Goal: Task Accomplishment & Management: Manage account settings

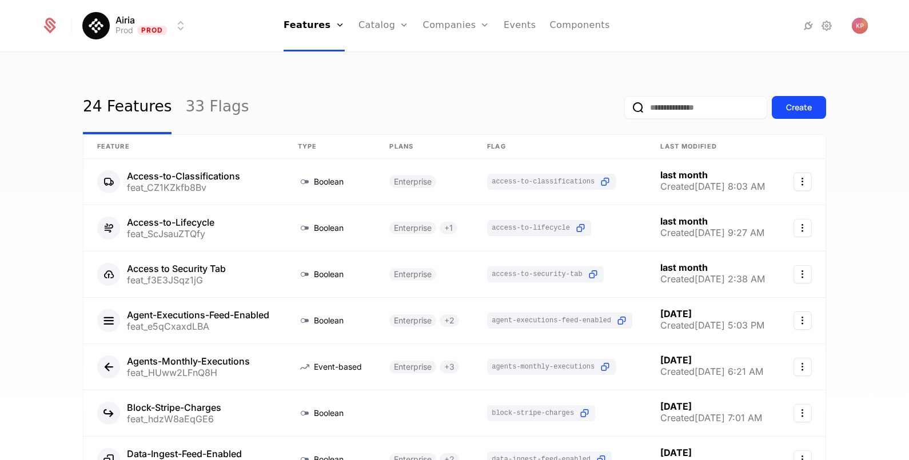
drag, startPoint x: 449, startPoint y: 64, endPoint x: 492, endPoint y: 87, distance: 48.4
click at [449, 61] on link "Companies" at bounding box center [463, 55] width 53 height 9
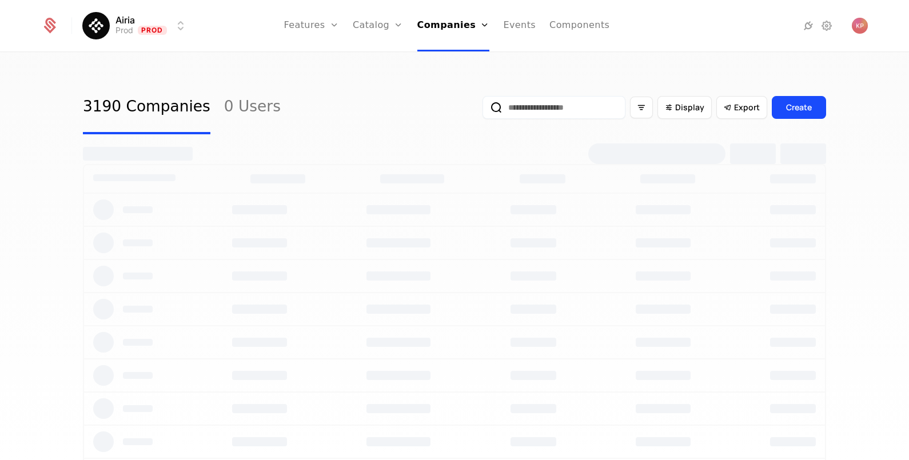
click at [579, 101] on input "email" at bounding box center [554, 107] width 143 height 23
paste input "**********"
type input "**********"
click at [483, 110] on button "submit" at bounding box center [483, 110] width 0 height 0
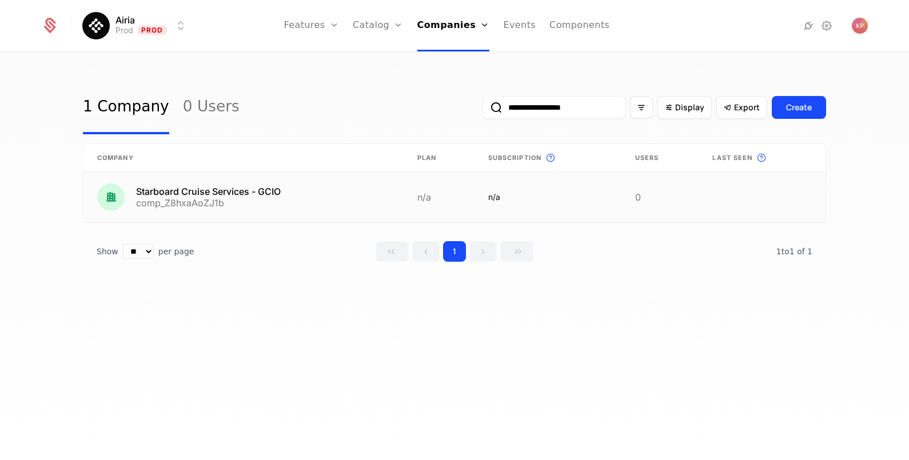
click at [280, 193] on link at bounding box center [243, 197] width 320 height 50
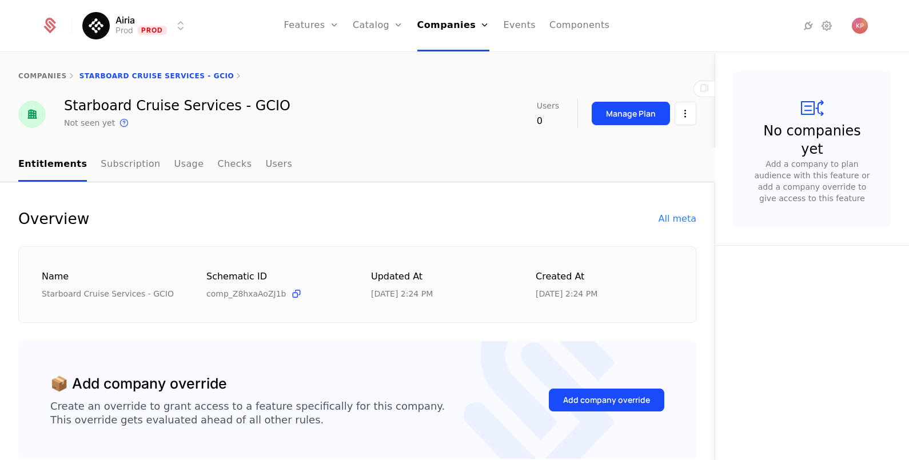
click at [549, 404] on button "Add company override" at bounding box center [606, 400] width 115 height 23
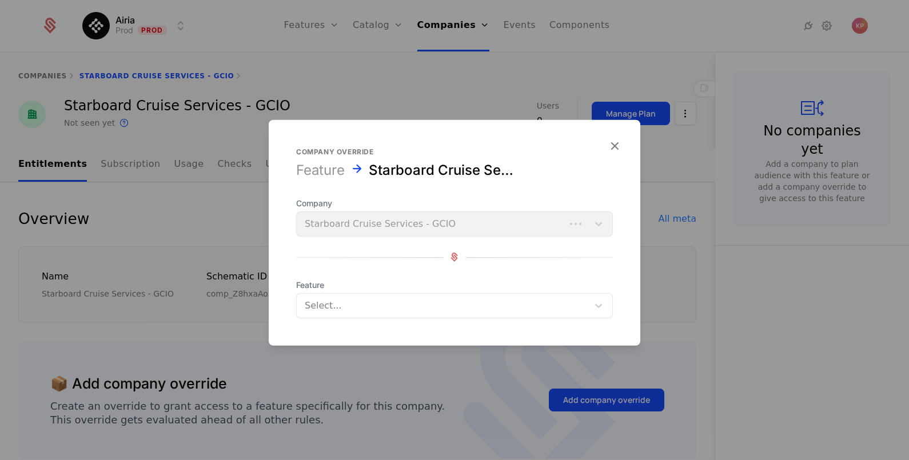
click at [342, 293] on div "Select..." at bounding box center [454, 305] width 317 height 25
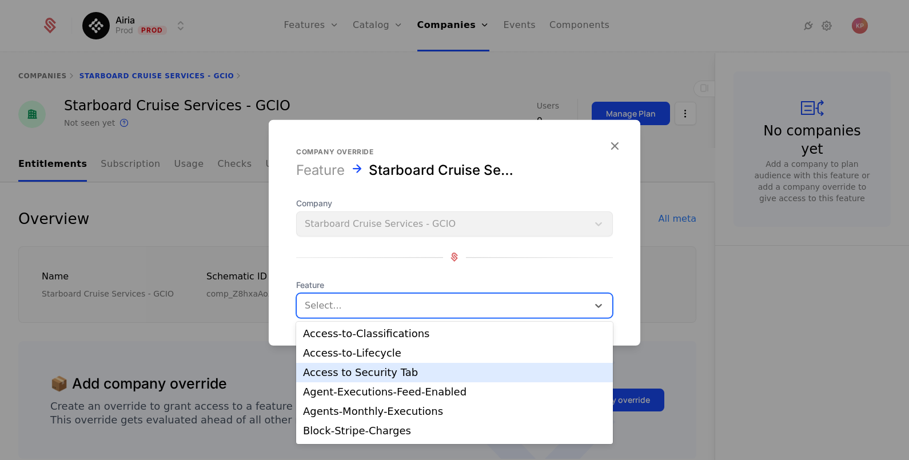
drag, startPoint x: 383, startPoint y: 372, endPoint x: 513, endPoint y: 356, distance: 131.3
click at [383, 372] on div "Access to Security Tab" at bounding box center [454, 373] width 303 height 10
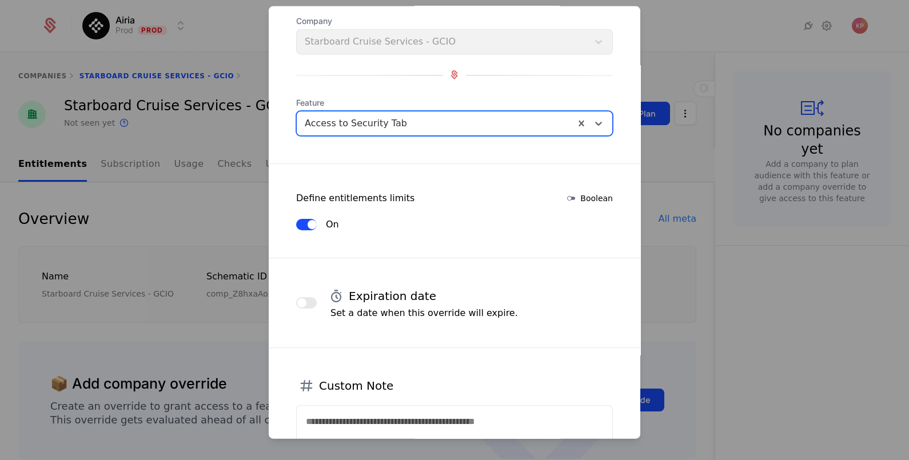
scroll to position [192, 0]
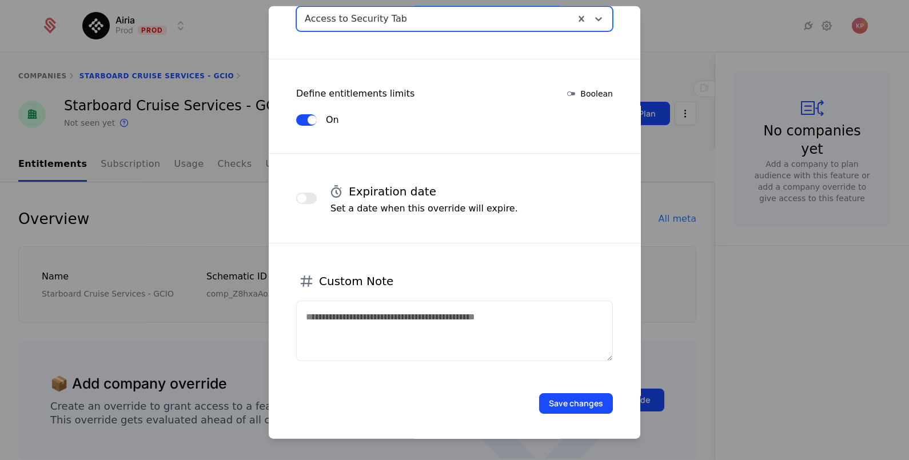
click at [572, 395] on button "Save changes" at bounding box center [576, 403] width 74 height 21
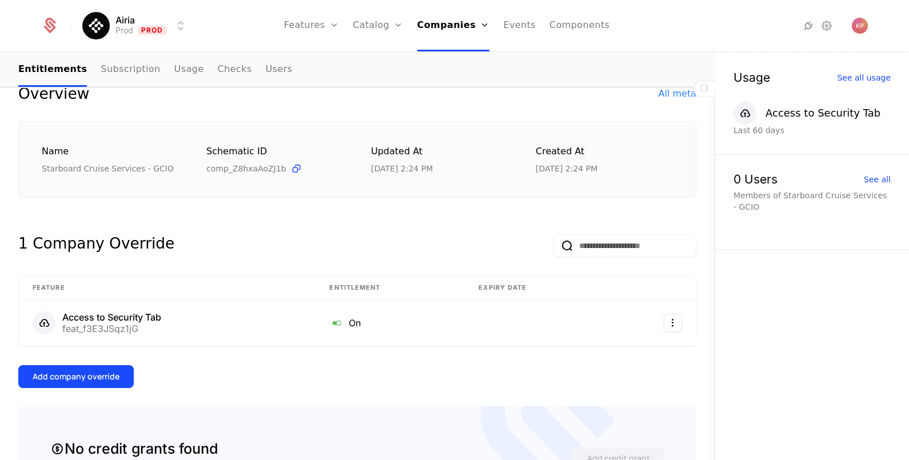
scroll to position [214, 0]
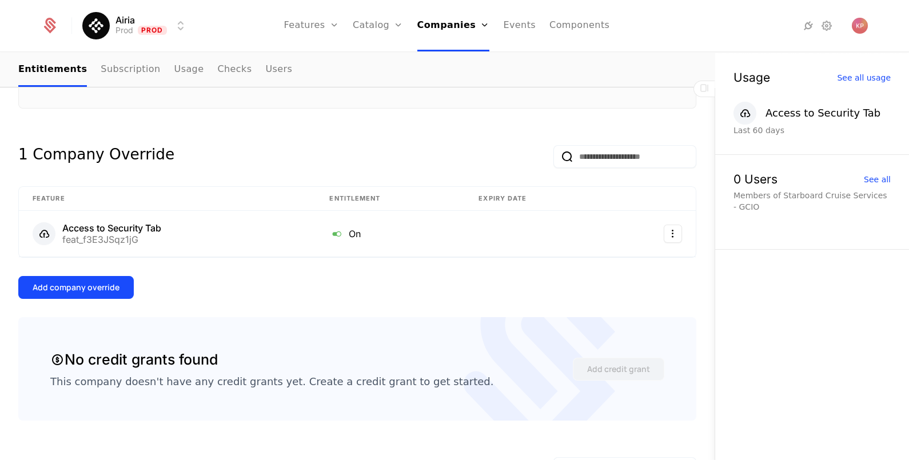
click at [71, 292] on button "Add company override" at bounding box center [75, 287] width 115 height 23
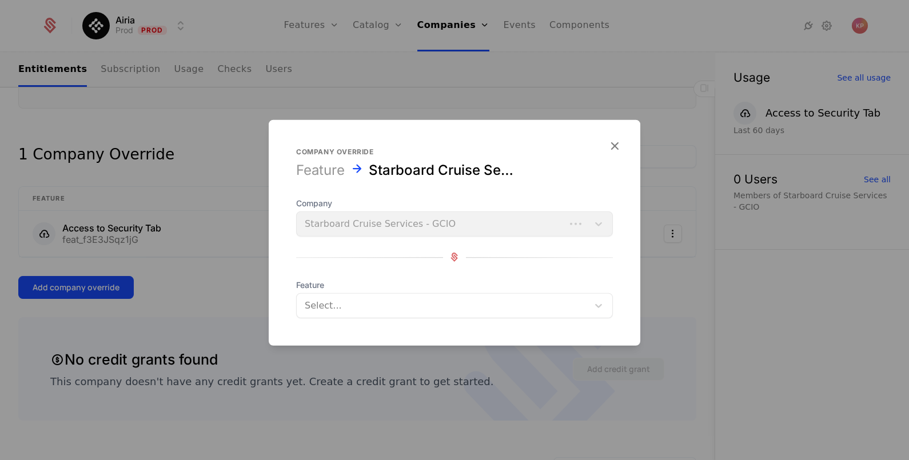
click at [377, 303] on div at bounding box center [443, 305] width 276 height 16
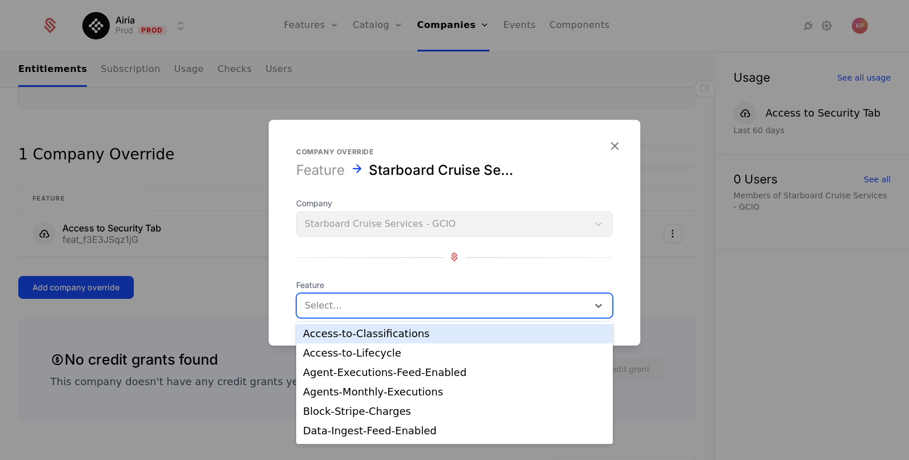
type input "*"
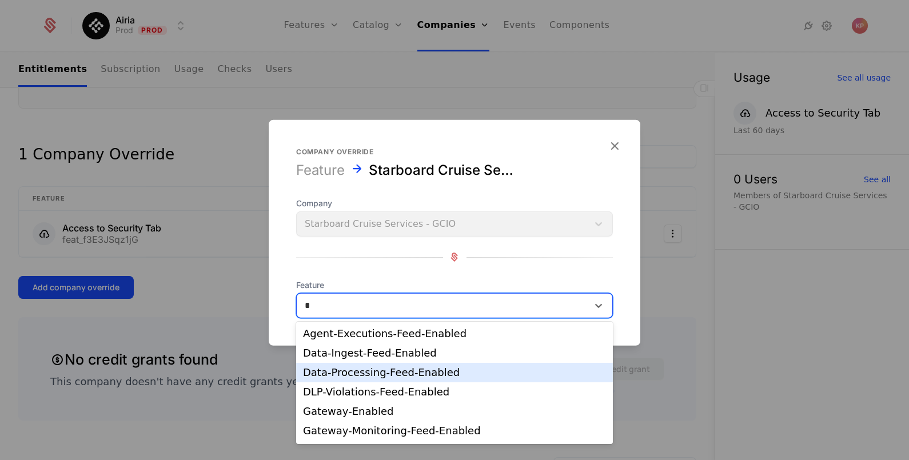
click at [366, 369] on div "Data-Processing-Feed-Enabled" at bounding box center [454, 373] width 303 height 10
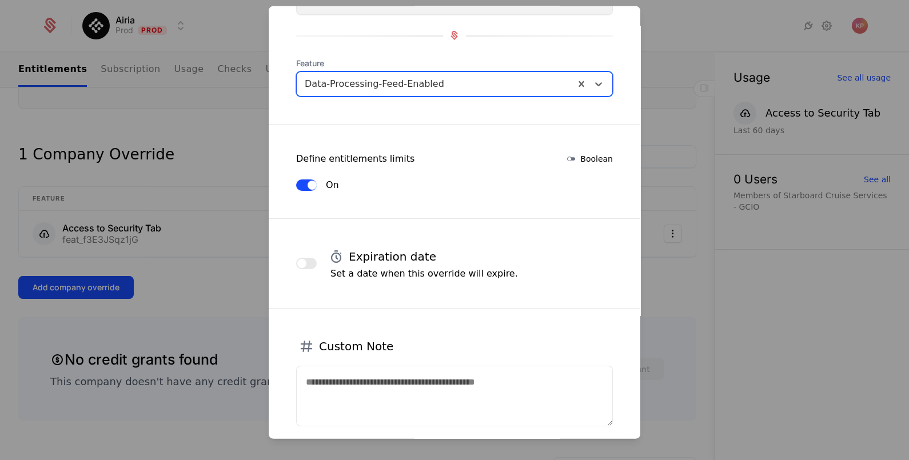
scroll to position [192, 0]
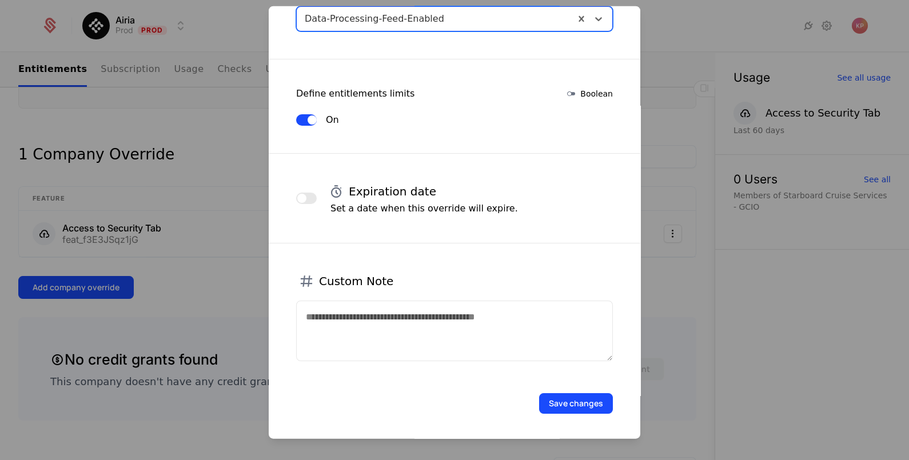
click at [580, 398] on button "Save changes" at bounding box center [576, 403] width 74 height 21
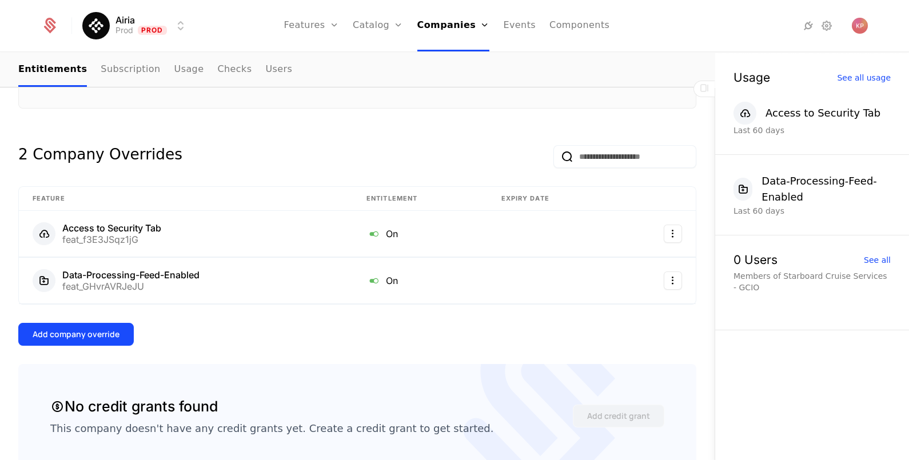
click at [83, 340] on button "Add company override" at bounding box center [75, 334] width 115 height 23
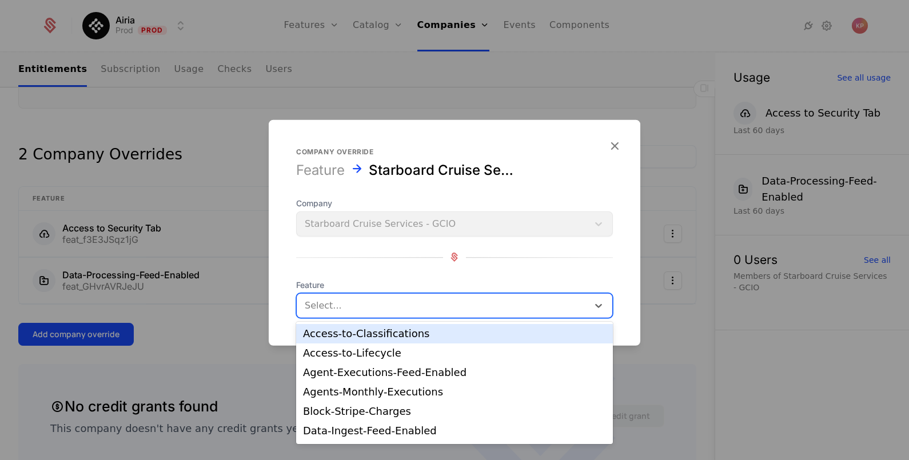
click at [357, 305] on div at bounding box center [443, 305] width 276 height 16
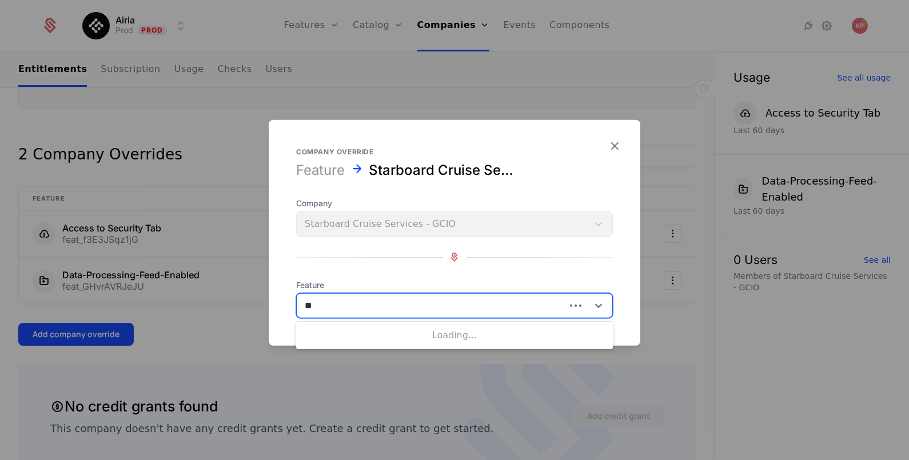
type input "***"
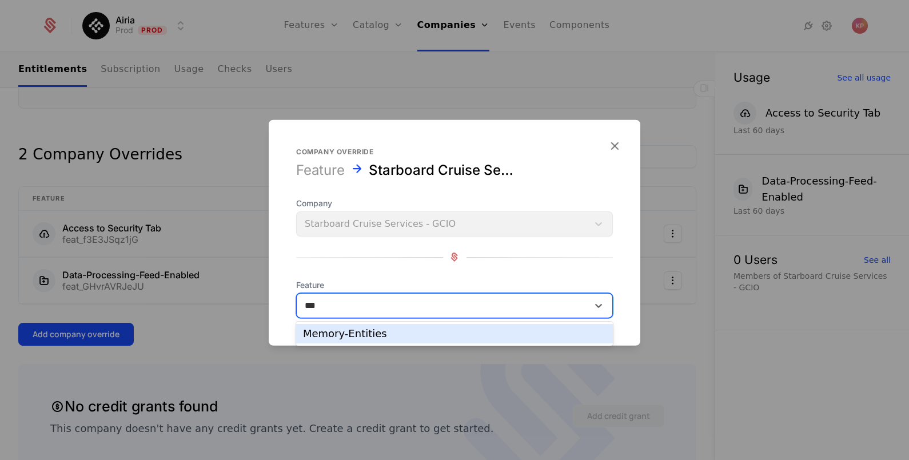
click at [380, 334] on div "Memory-Entities" at bounding box center [454, 334] width 303 height 10
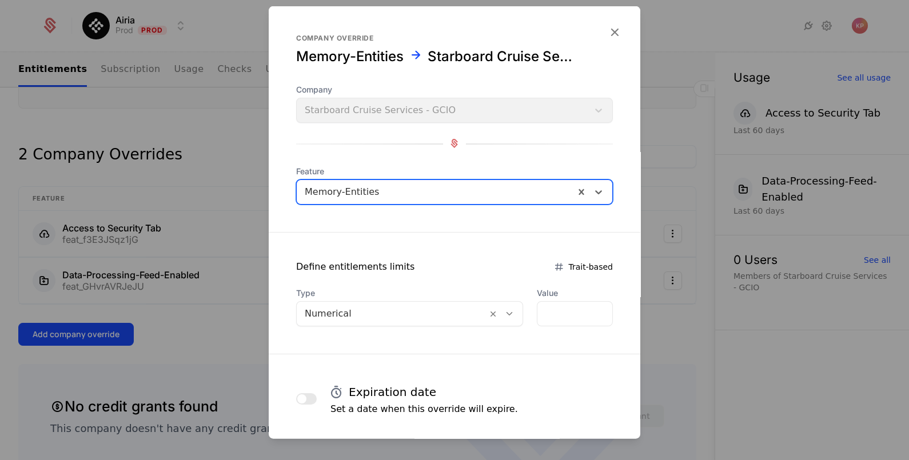
click at [381, 308] on div at bounding box center [392, 313] width 174 height 16
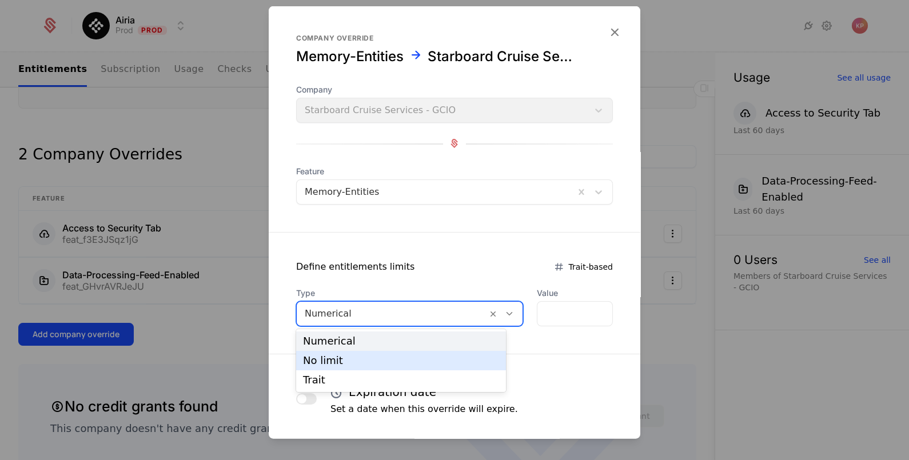
click at [378, 357] on div "No limit" at bounding box center [401, 361] width 196 height 10
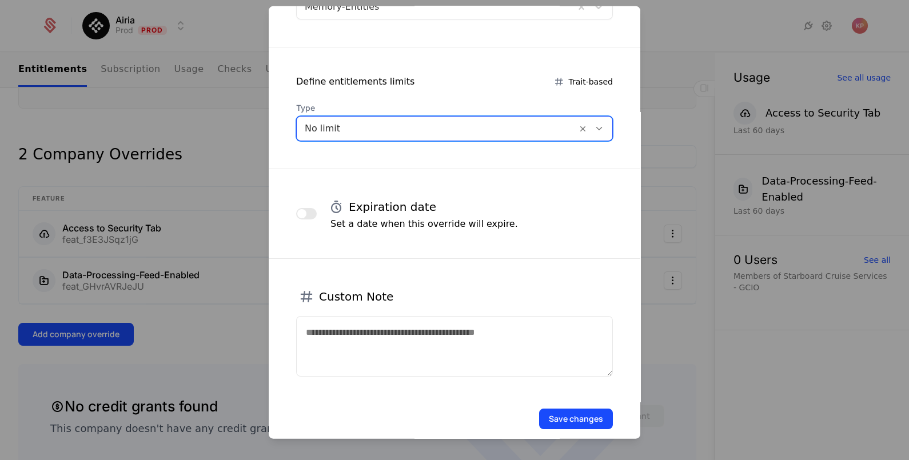
scroll to position [201, 0]
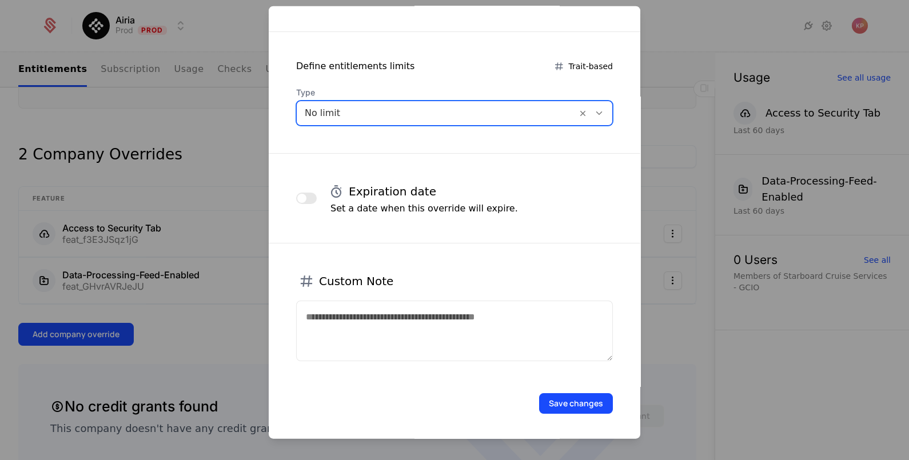
click at [560, 404] on button "Save changes" at bounding box center [576, 403] width 74 height 21
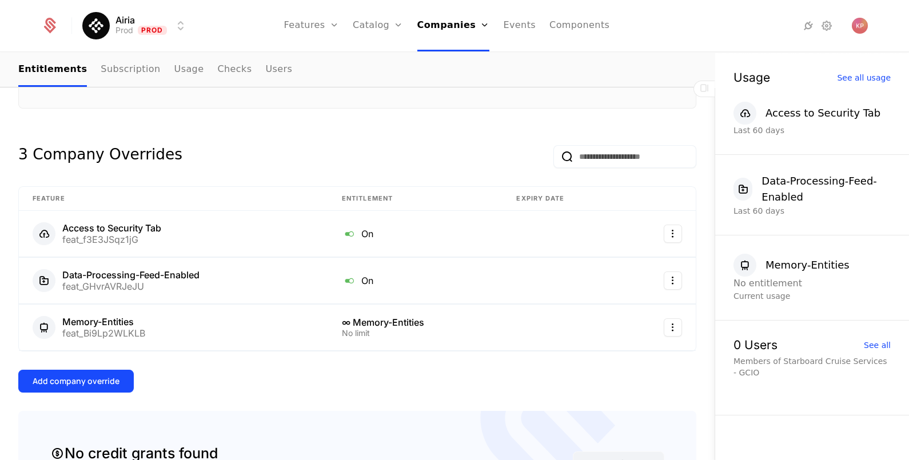
click at [114, 383] on div "Add company override" at bounding box center [76, 381] width 87 height 11
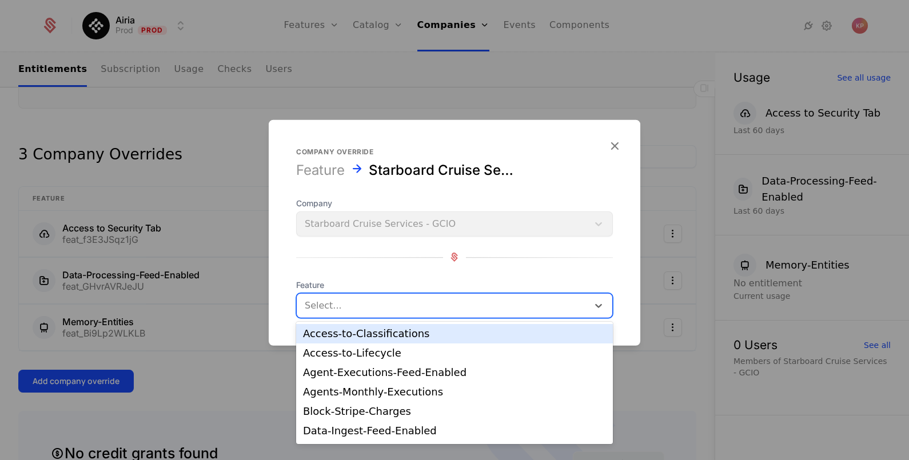
drag, startPoint x: 356, startPoint y: 309, endPoint x: 362, endPoint y: 312, distance: 7.2
click at [357, 309] on div at bounding box center [443, 305] width 276 height 16
type input "*"
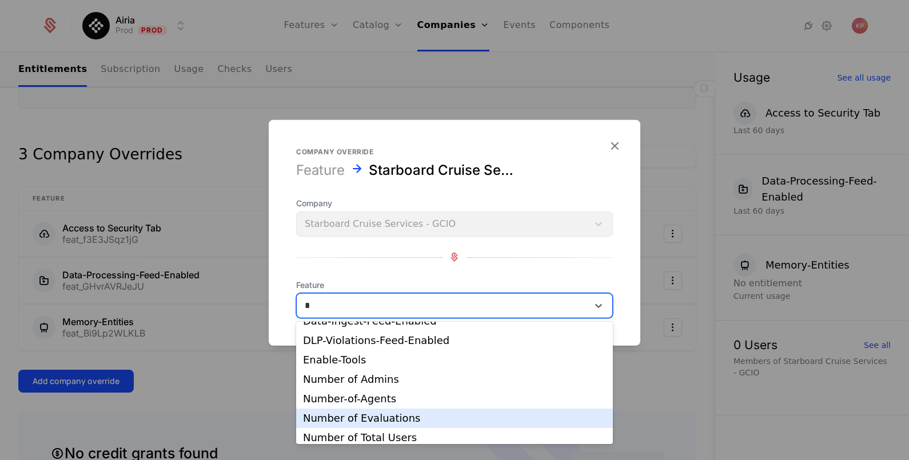
scroll to position [251, 0]
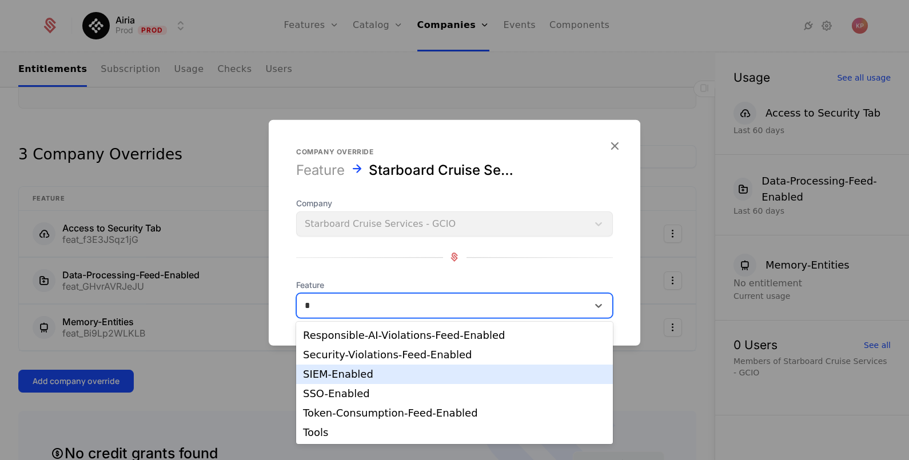
click at [367, 378] on div "SIEM-Enabled" at bounding box center [454, 374] width 303 height 10
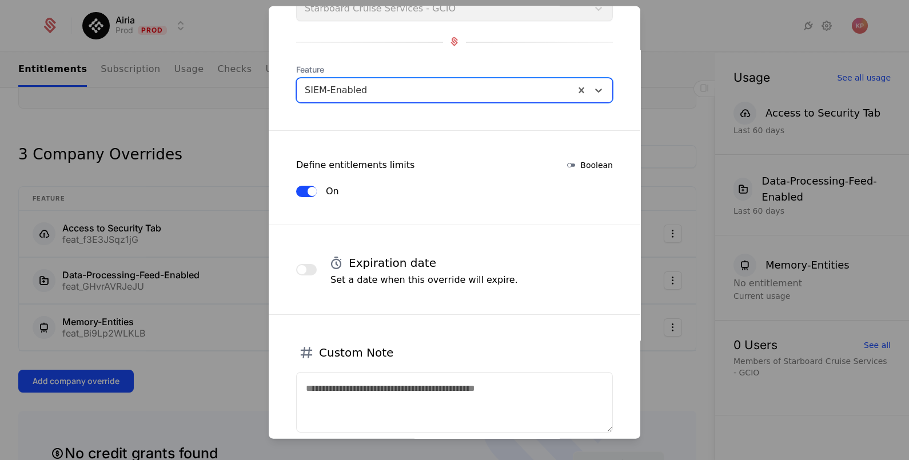
scroll to position [174, 0]
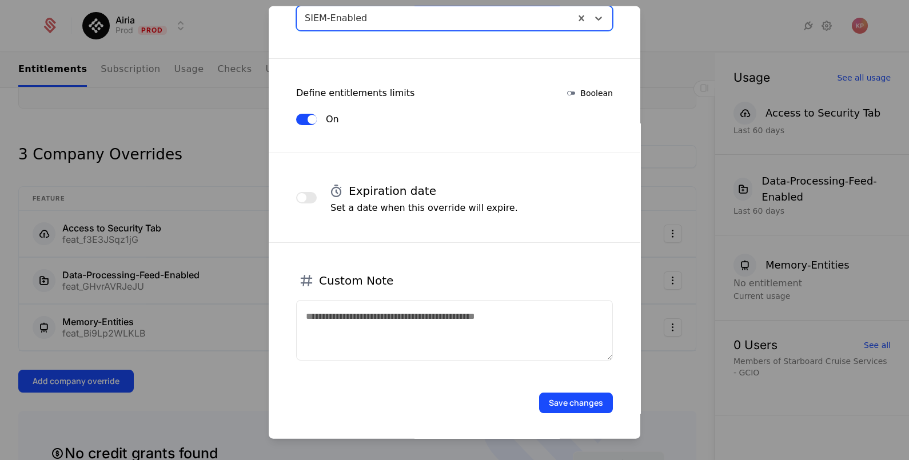
click at [588, 398] on button "Save changes" at bounding box center [576, 402] width 74 height 21
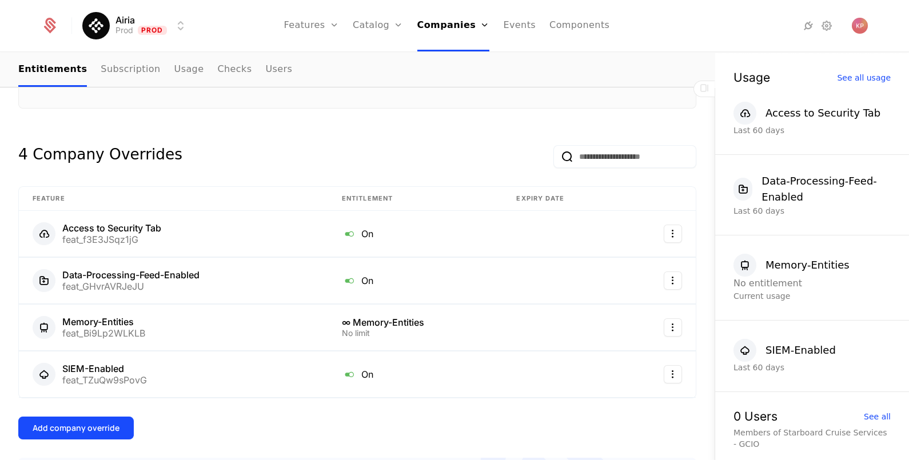
click at [74, 417] on button "Add company override" at bounding box center [75, 428] width 115 height 23
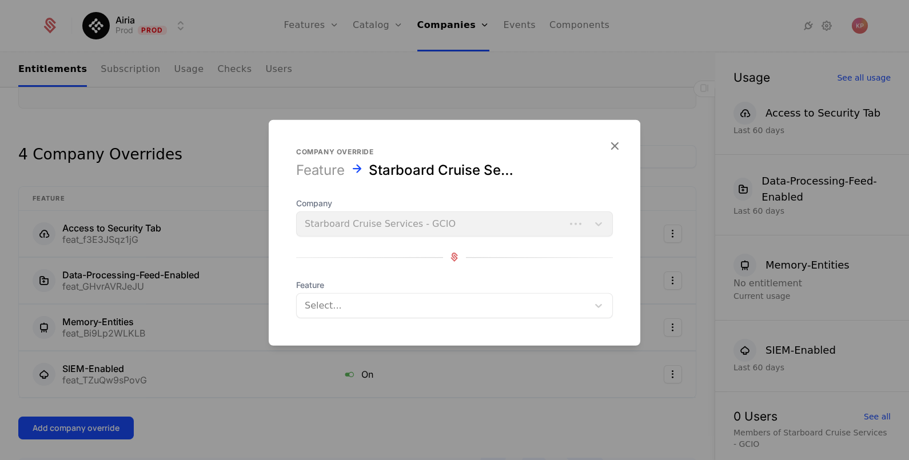
click at [363, 302] on div at bounding box center [443, 305] width 276 height 16
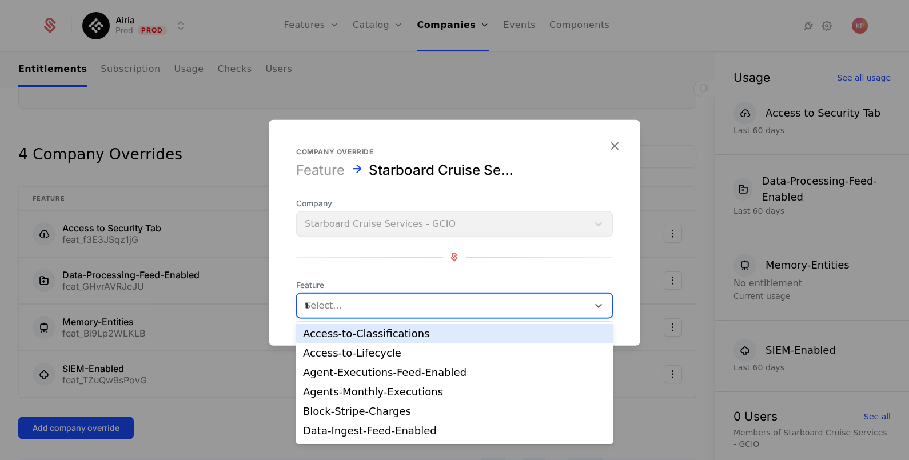
type input "**"
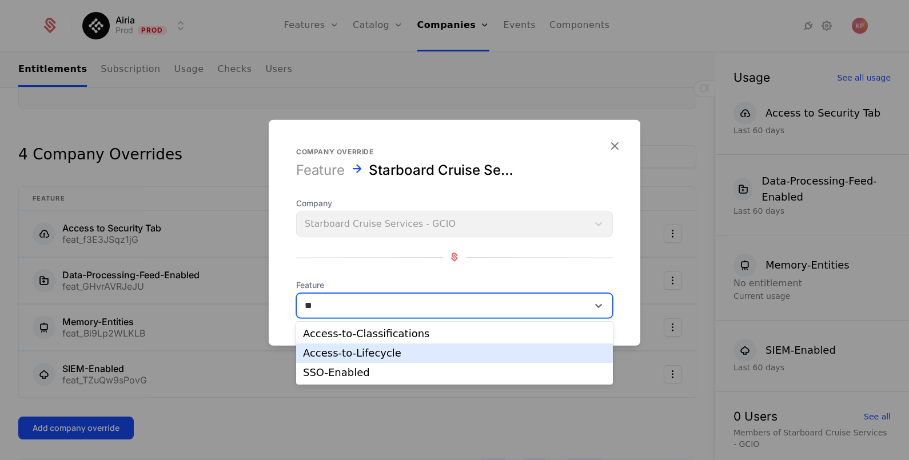
click at [387, 373] on div "SSO-Enabled" at bounding box center [454, 373] width 303 height 10
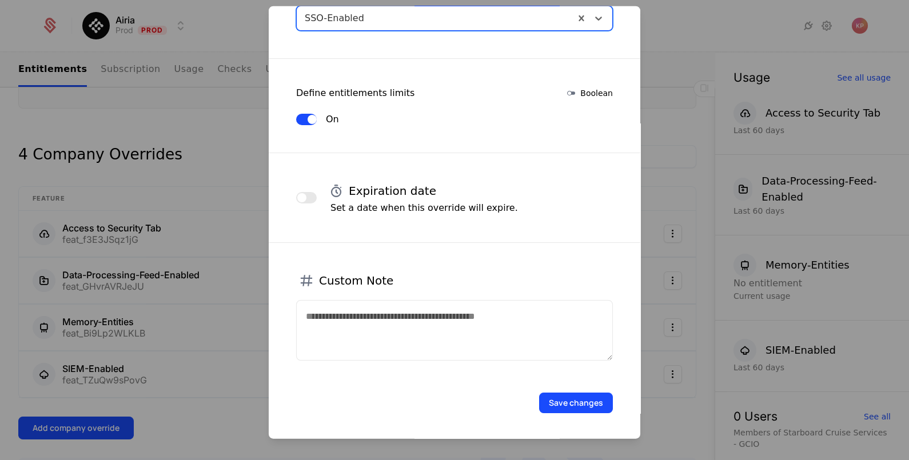
click at [589, 397] on button "Save changes" at bounding box center [576, 402] width 74 height 21
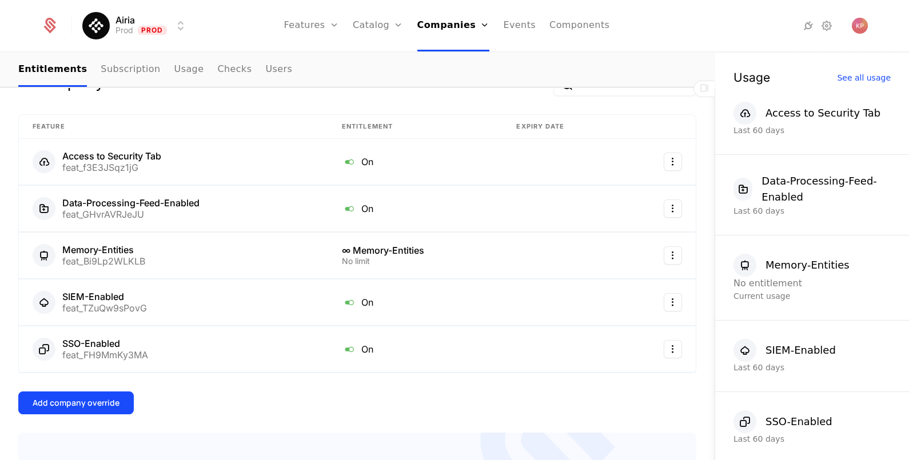
scroll to position [357, 0]
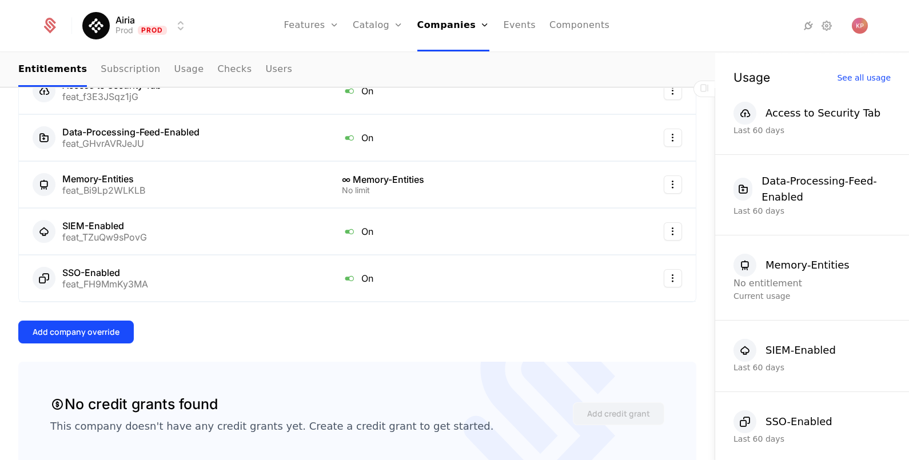
click at [84, 316] on div "Overview All meta Name Starboard Cruise Services - GCIO Schematic ID comp_Z8hxa…" at bounding box center [357, 361] width 678 height 1018
click at [86, 326] on div "Add company override" at bounding box center [76, 331] width 87 height 11
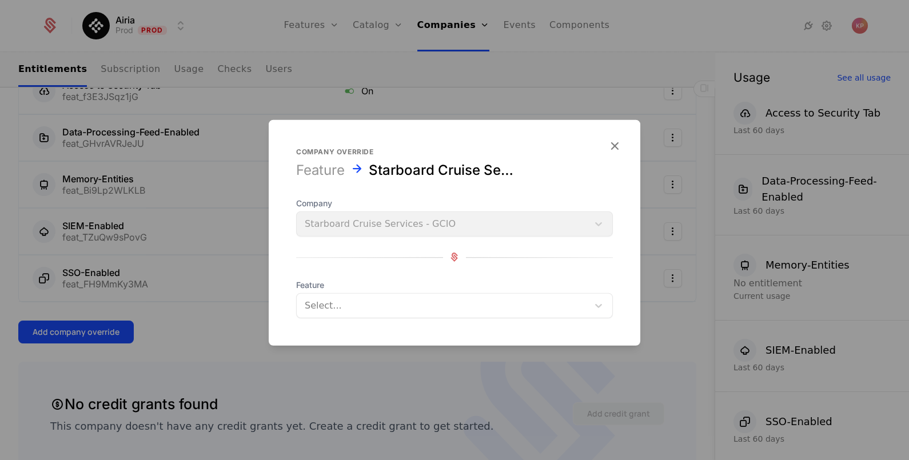
click at [373, 309] on div at bounding box center [443, 305] width 276 height 16
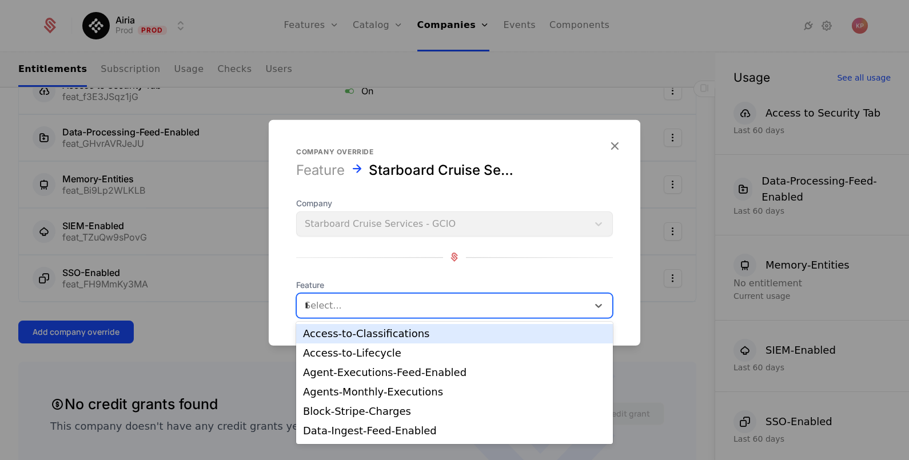
type input "***"
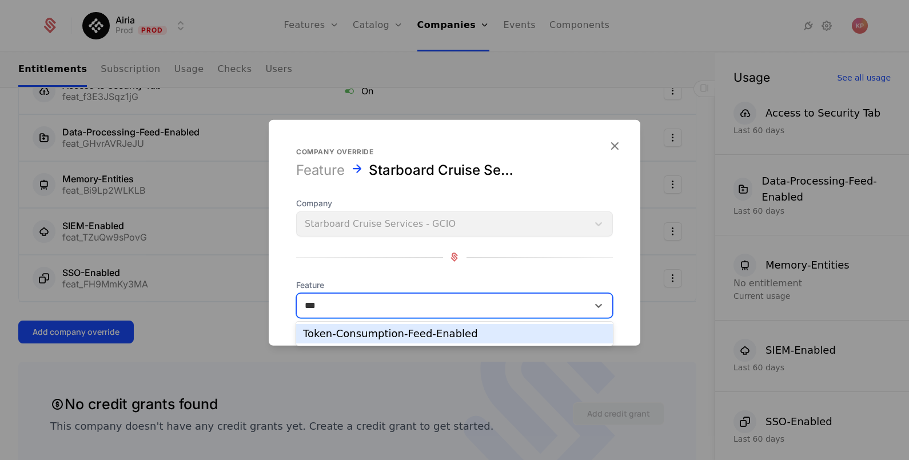
click at [390, 338] on div "Token-Consumption-Feed-Enabled" at bounding box center [454, 334] width 303 height 10
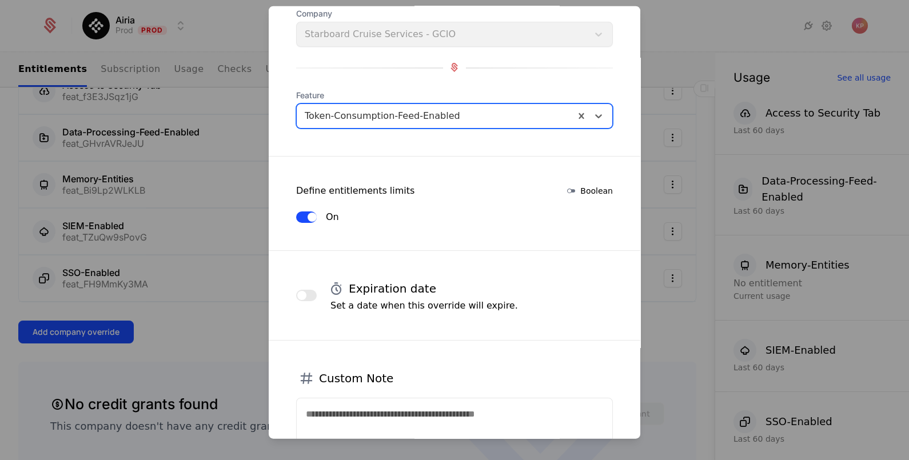
scroll to position [192, 0]
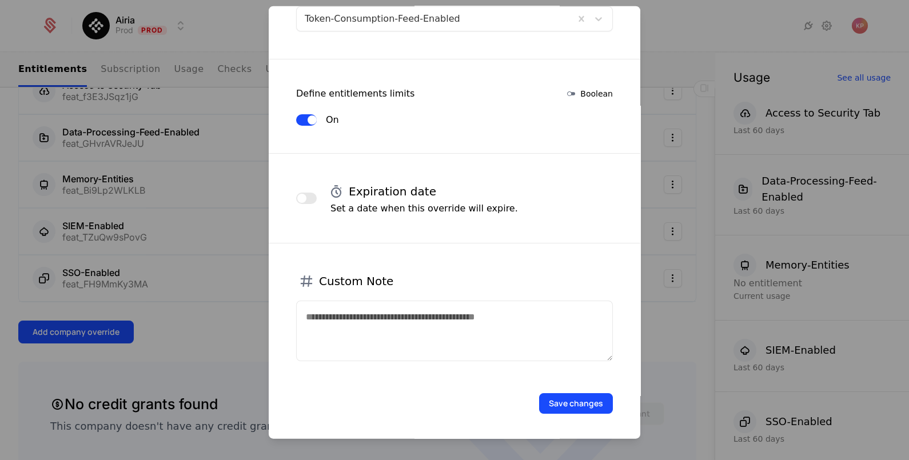
click at [556, 404] on button "Save changes" at bounding box center [576, 403] width 74 height 21
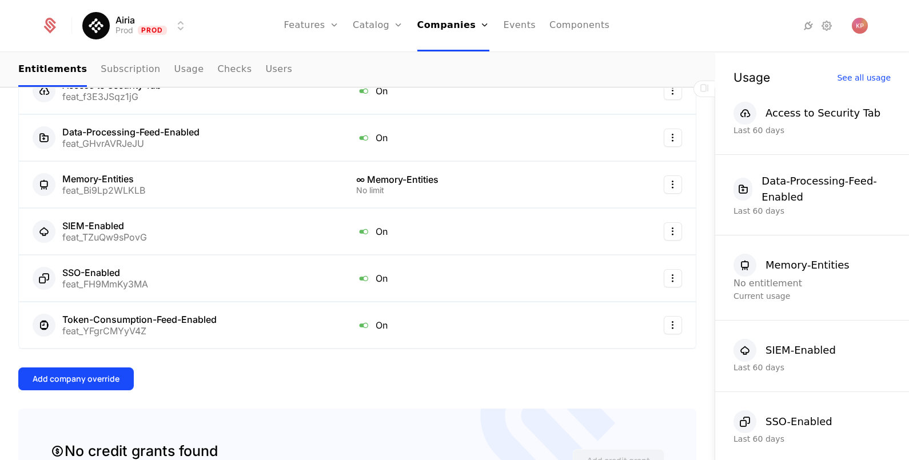
click at [95, 363] on div "Overview All meta Name Starboard Cruise Services - GCIO Schematic ID comp_Z8hxa…" at bounding box center [357, 407] width 678 height 1111
click at [103, 375] on div "Add company override" at bounding box center [76, 378] width 87 height 11
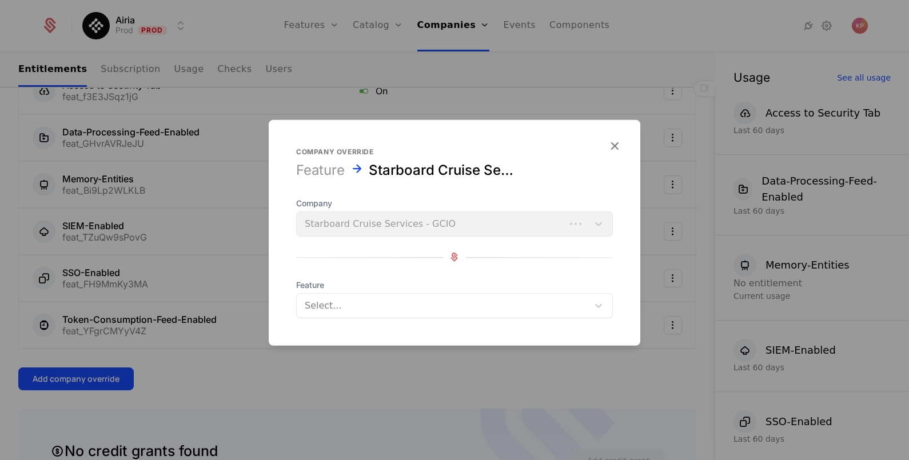
click at [389, 305] on div at bounding box center [443, 305] width 276 height 16
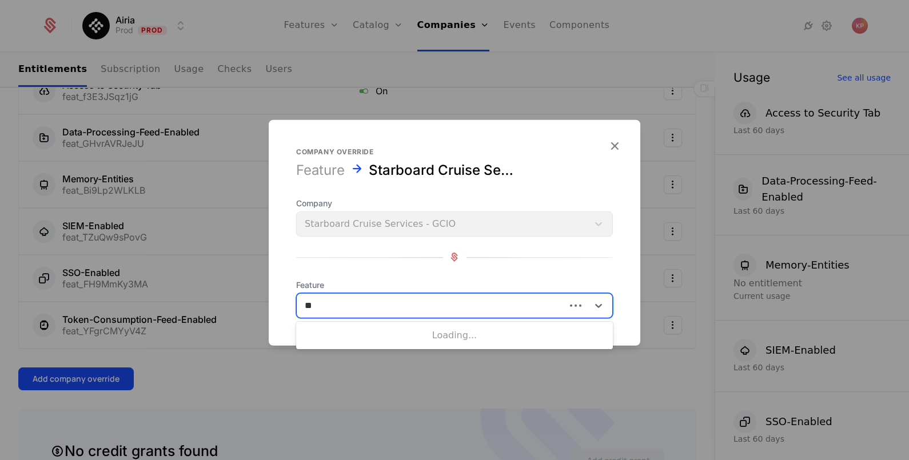
type input "***"
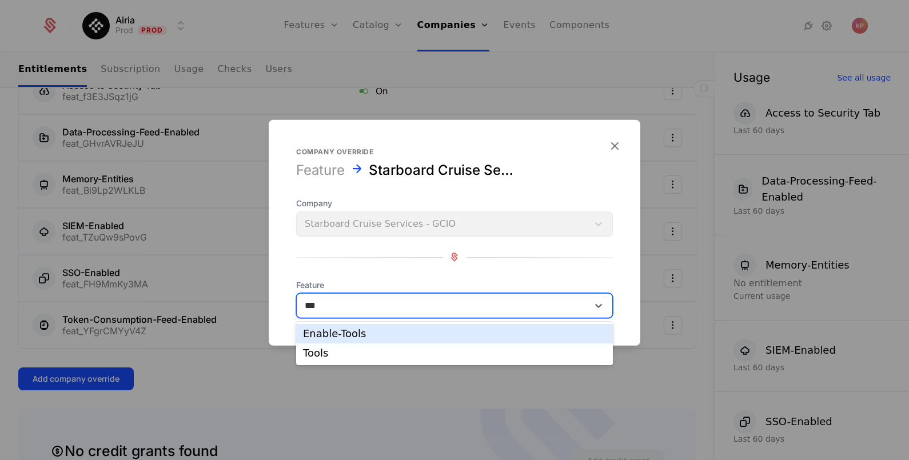
click at [355, 334] on div "Enable-Tools" at bounding box center [454, 334] width 303 height 10
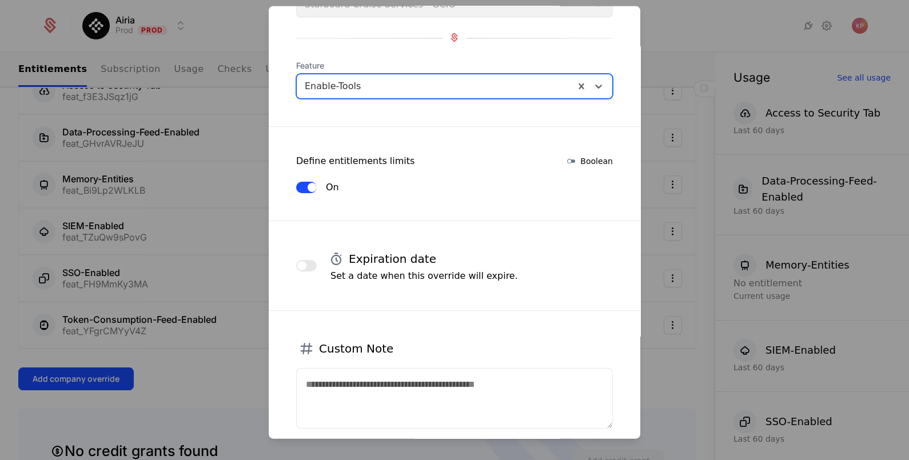
scroll to position [174, 0]
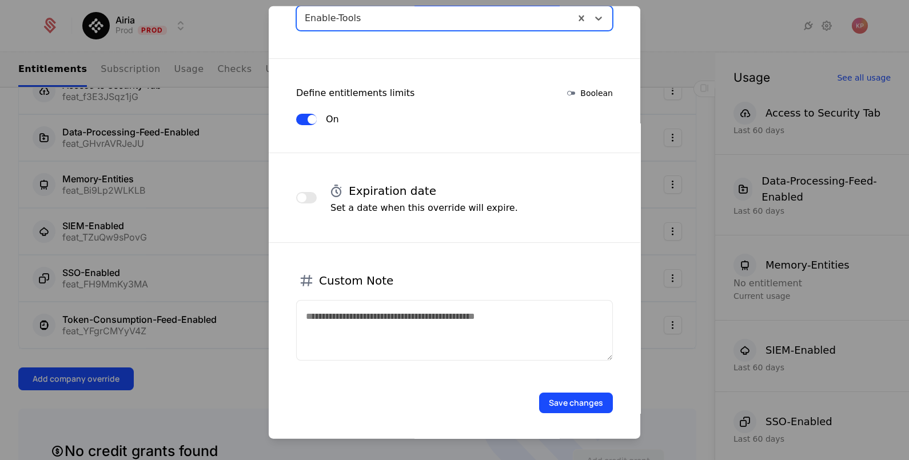
click at [580, 403] on button "Save changes" at bounding box center [576, 402] width 74 height 21
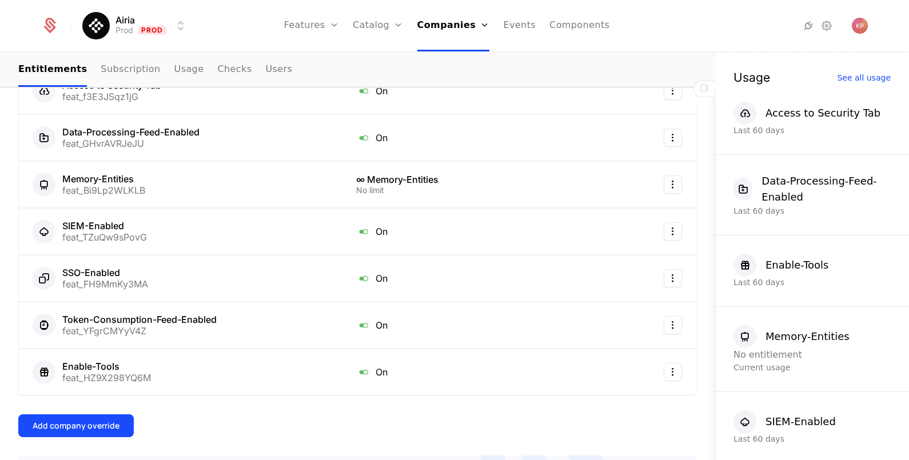
click at [94, 415] on button "Add company override" at bounding box center [75, 426] width 115 height 23
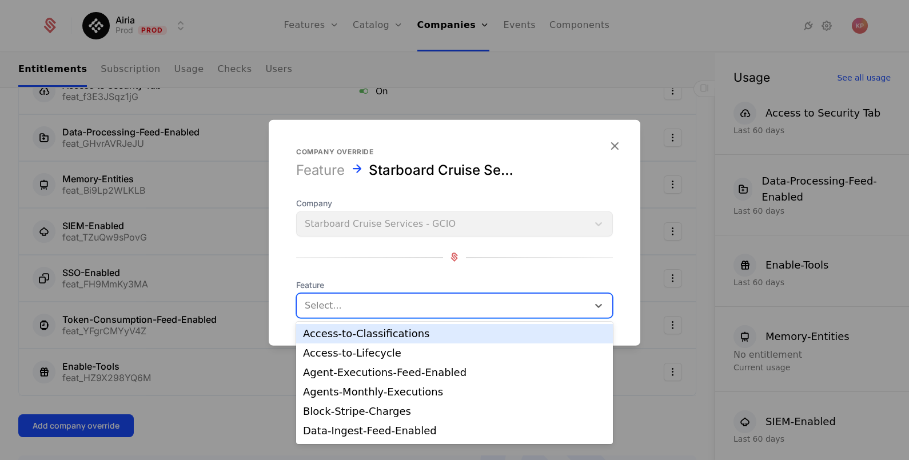
click at [379, 300] on div at bounding box center [443, 305] width 276 height 16
type input "***"
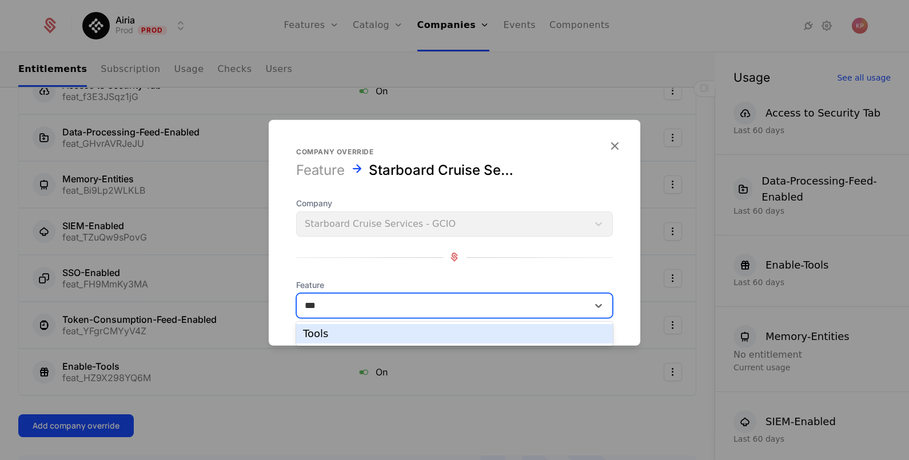
click at [389, 341] on div "Tools" at bounding box center [454, 333] width 317 height 19
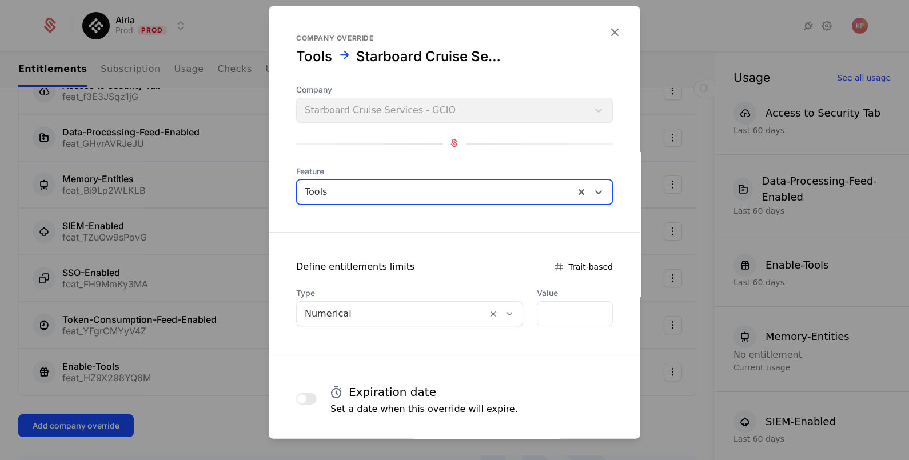
drag, startPoint x: 360, startPoint y: 309, endPoint x: 361, endPoint y: 326, distance: 17.2
click at [360, 309] on div at bounding box center [392, 313] width 174 height 16
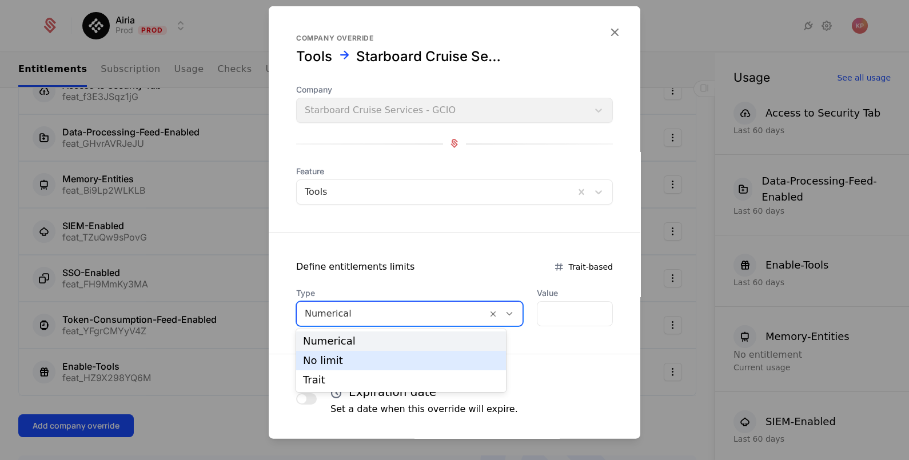
click at [363, 360] on div "No limit" at bounding box center [401, 361] width 196 height 10
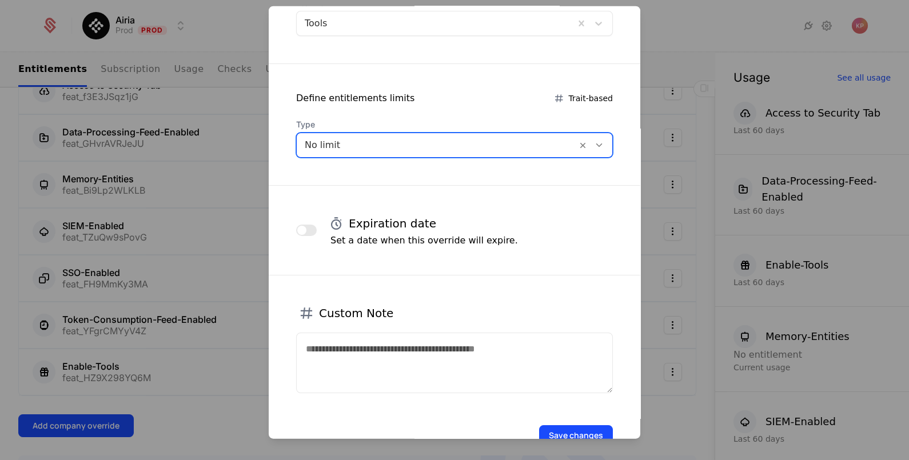
scroll to position [201, 0]
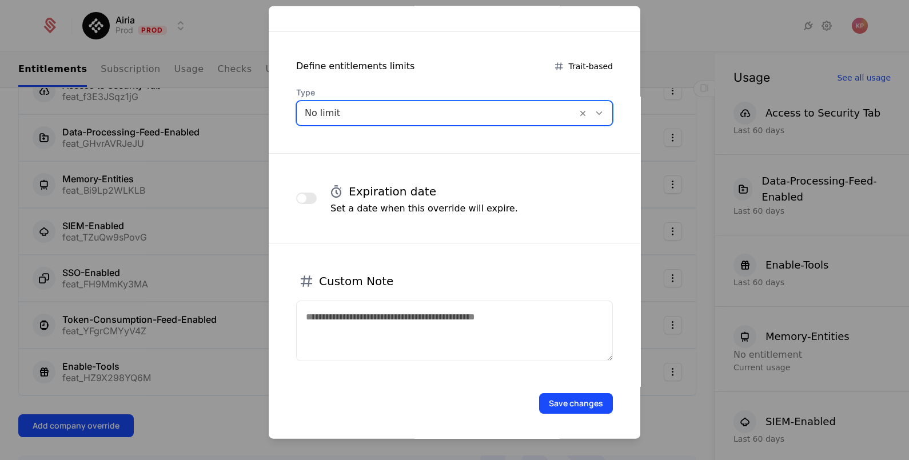
click at [581, 403] on button "Save changes" at bounding box center [576, 403] width 74 height 21
